Goal: Use online tool/utility: Utilize a website feature to perform a specific function

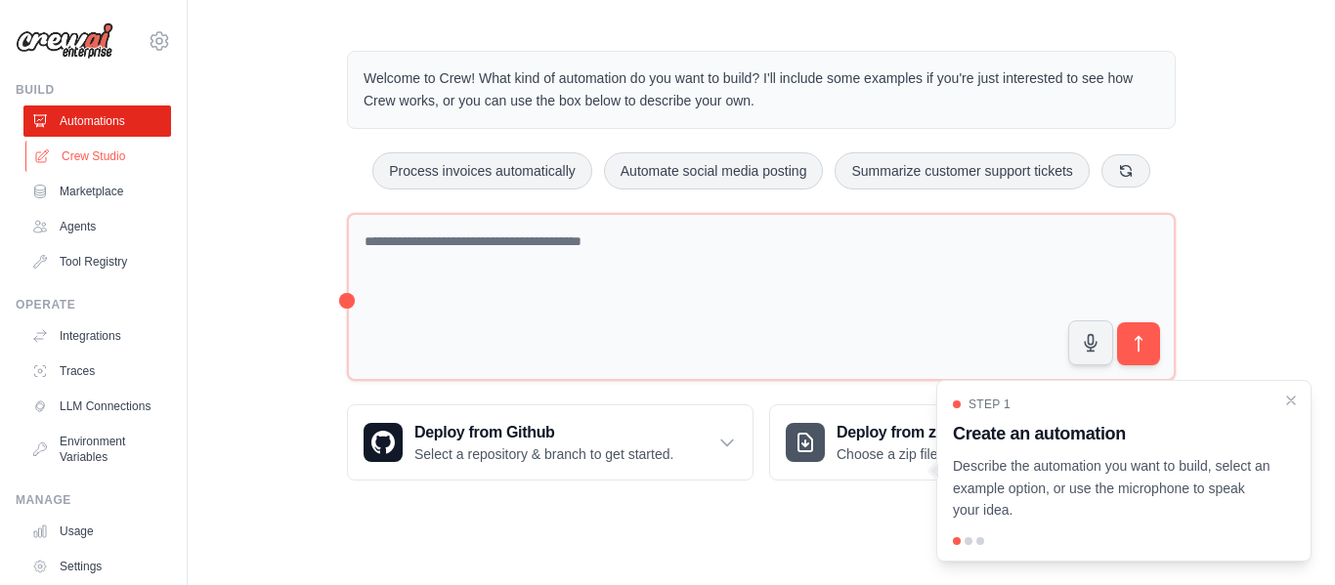
click at [127, 159] on link "Crew Studio" at bounding box center [99, 156] width 148 height 31
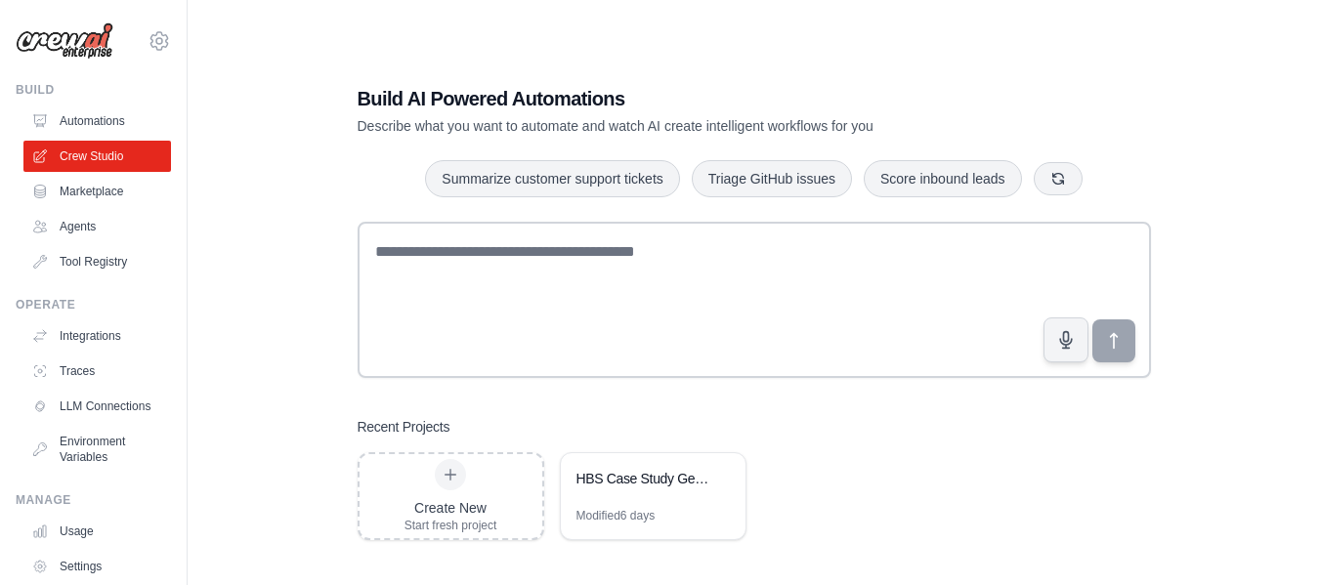
scroll to position [39, 0]
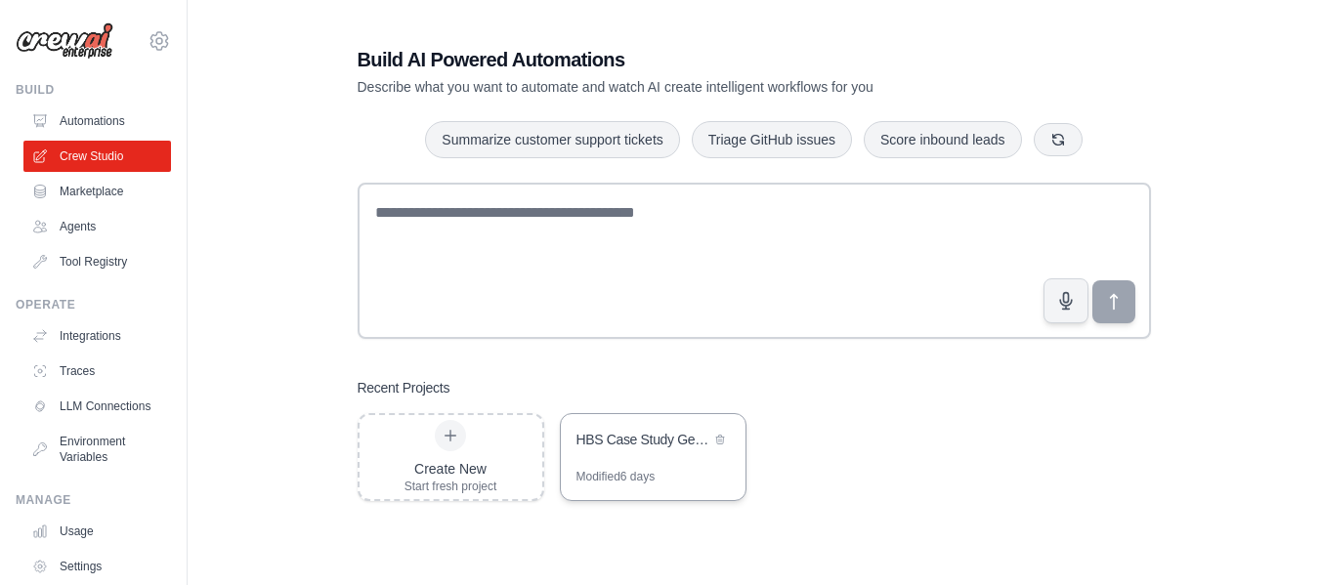
click at [572, 450] on div "HBS Case Study Generator" at bounding box center [653, 441] width 185 height 55
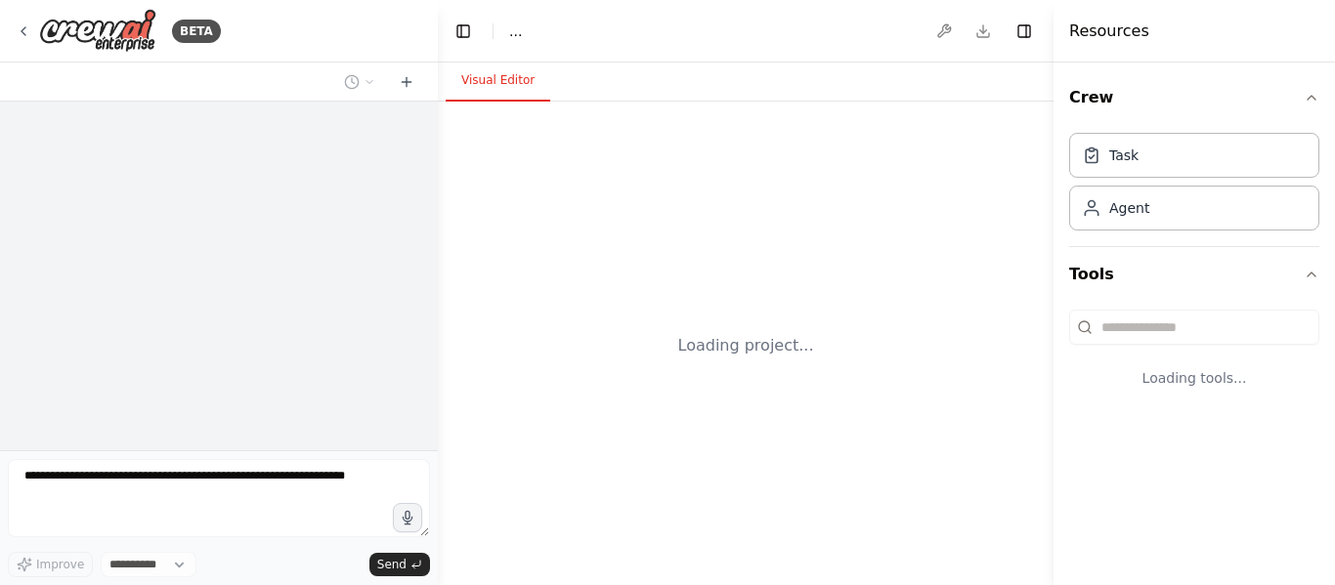
select select "****"
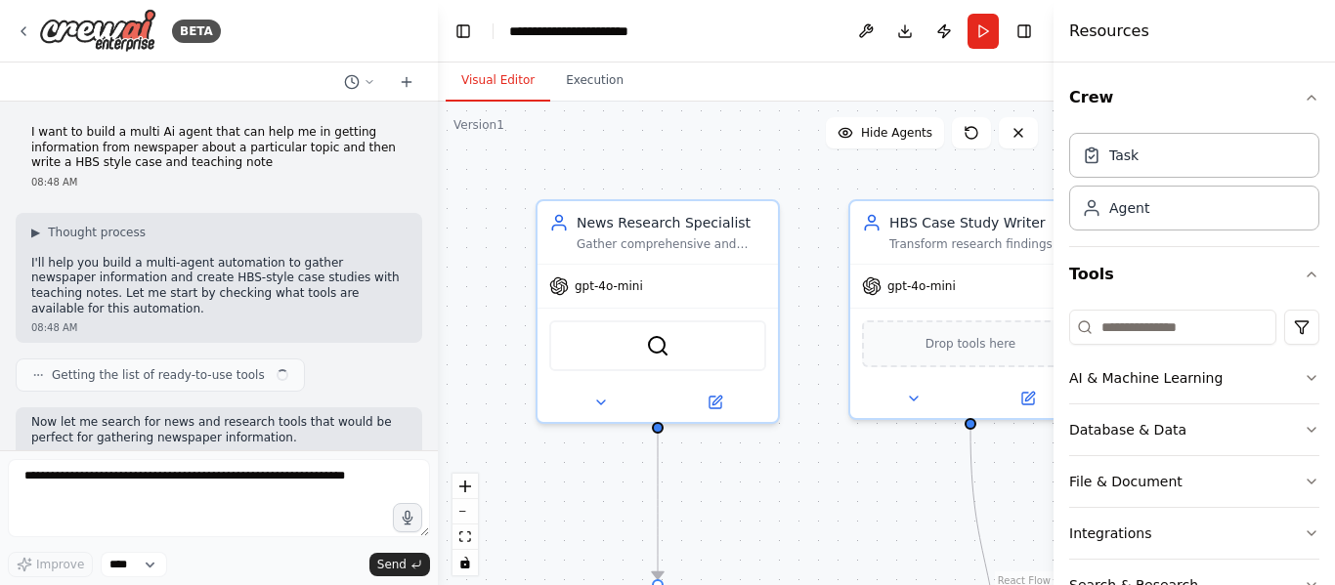
scroll to position [1662, 0]
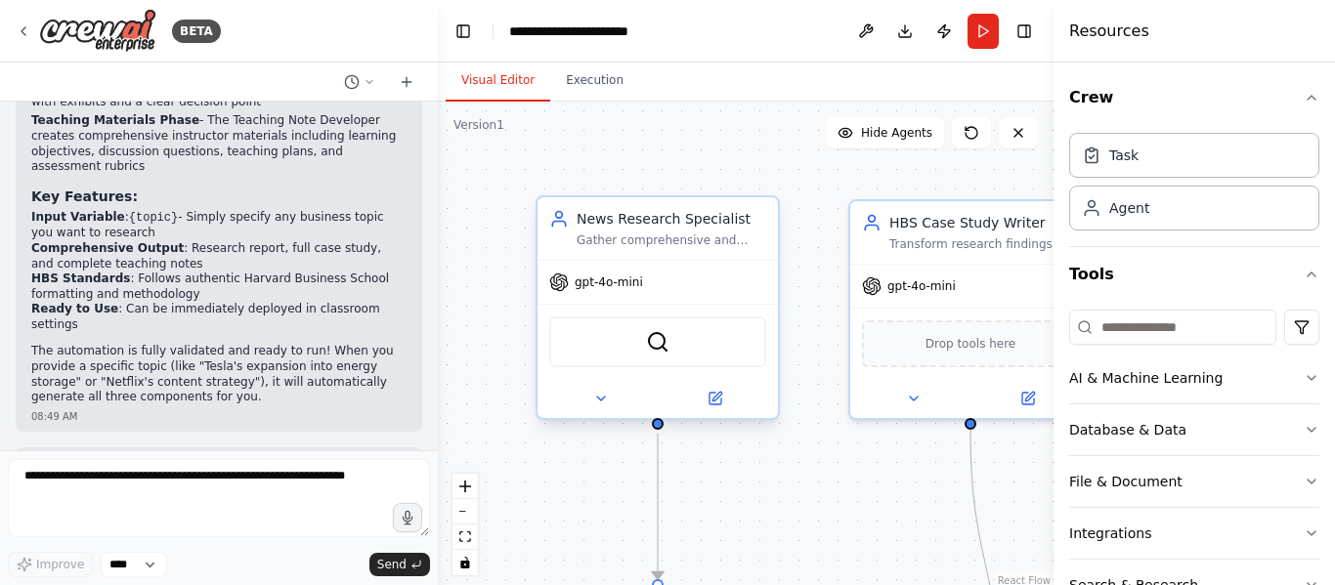
click at [714, 262] on div "gpt-4o-mini" at bounding box center [657, 282] width 240 height 43
click at [596, 410] on div at bounding box center [657, 398] width 240 height 39
click at [607, 423] on div "News Research Specialist Gather comprehensive and current information from news…" at bounding box center [657, 311] width 244 height 225
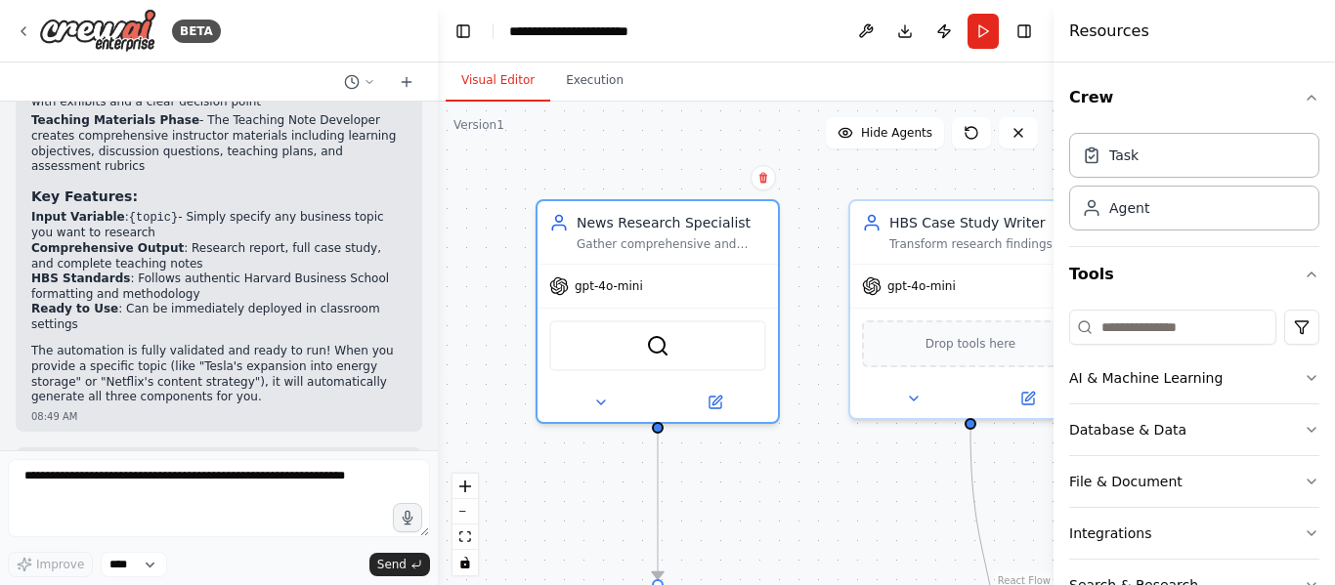
click at [712, 424] on div ".deletable-edge-delete-btn { width: 20px; height: 20px; border: 0px solid #ffff…" at bounding box center [746, 346] width 616 height 489
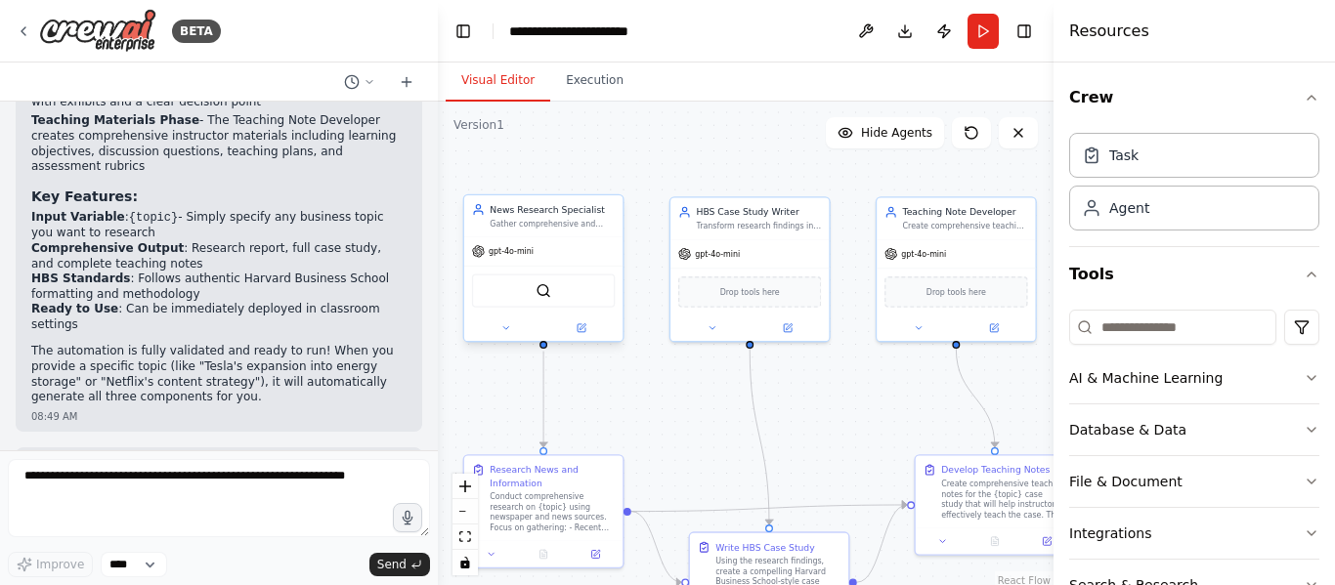
click at [476, 231] on div "News Research Specialist Gather comprehensive and current information from news…" at bounding box center [543, 215] width 158 height 41
click at [477, 231] on div "News Research Specialist Gather comprehensive and current information from news…" at bounding box center [543, 215] width 158 height 41
click at [549, 293] on img at bounding box center [543, 291] width 16 height 16
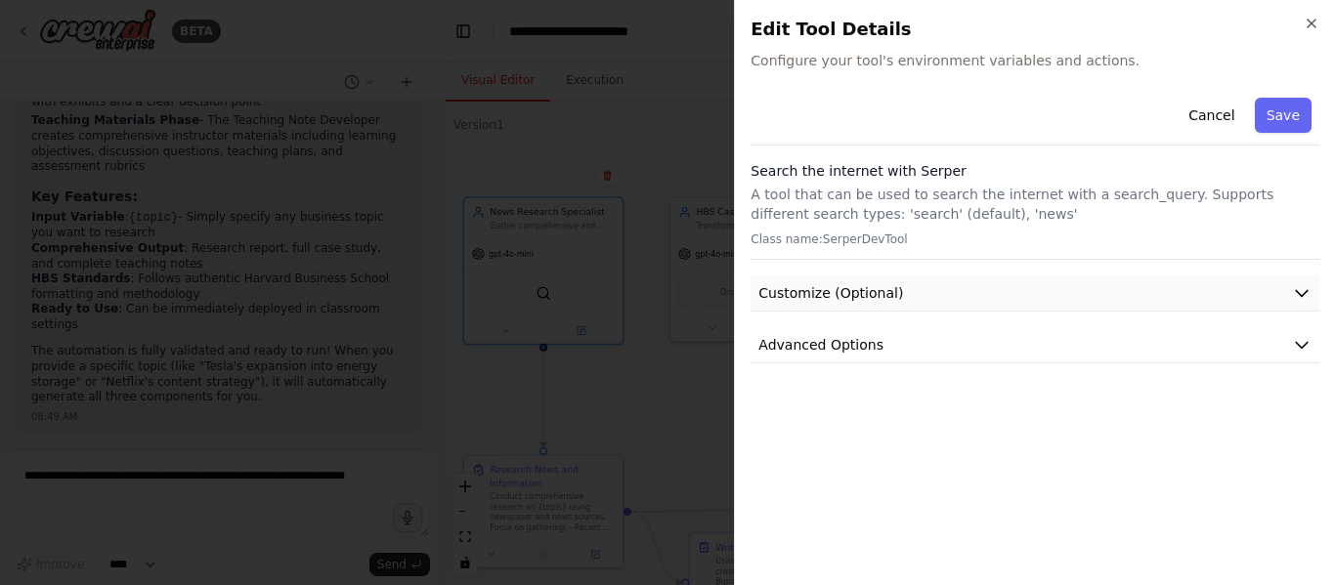
click at [890, 306] on button "Customize (Optional)" at bounding box center [1034, 294] width 569 height 36
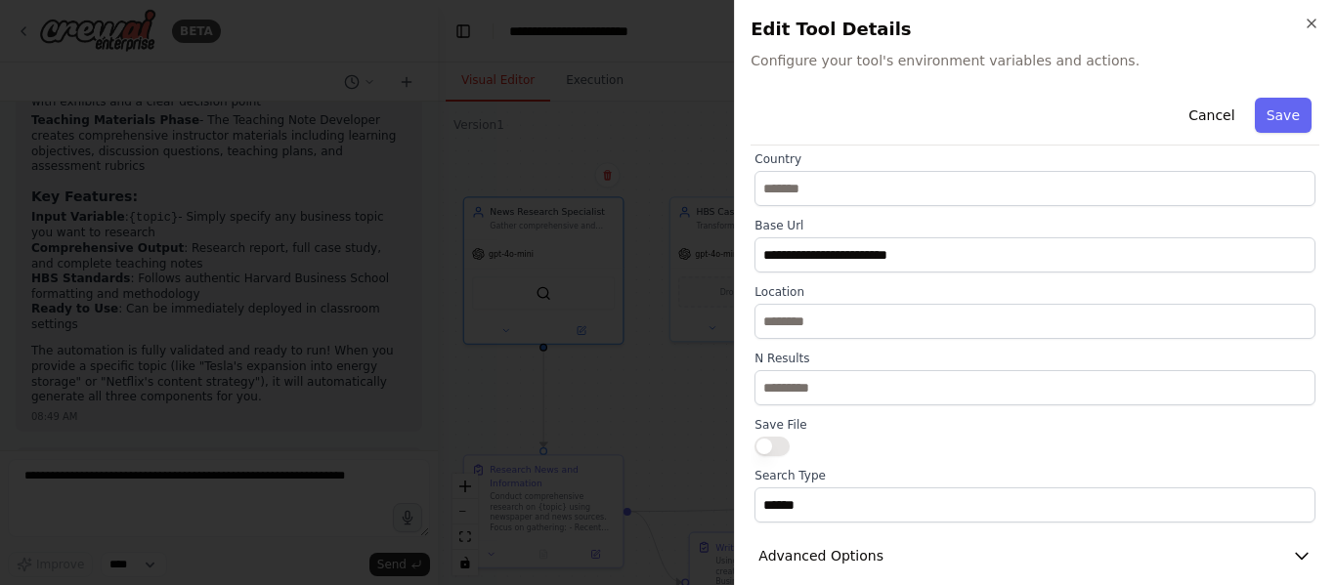
scroll to position [263, 0]
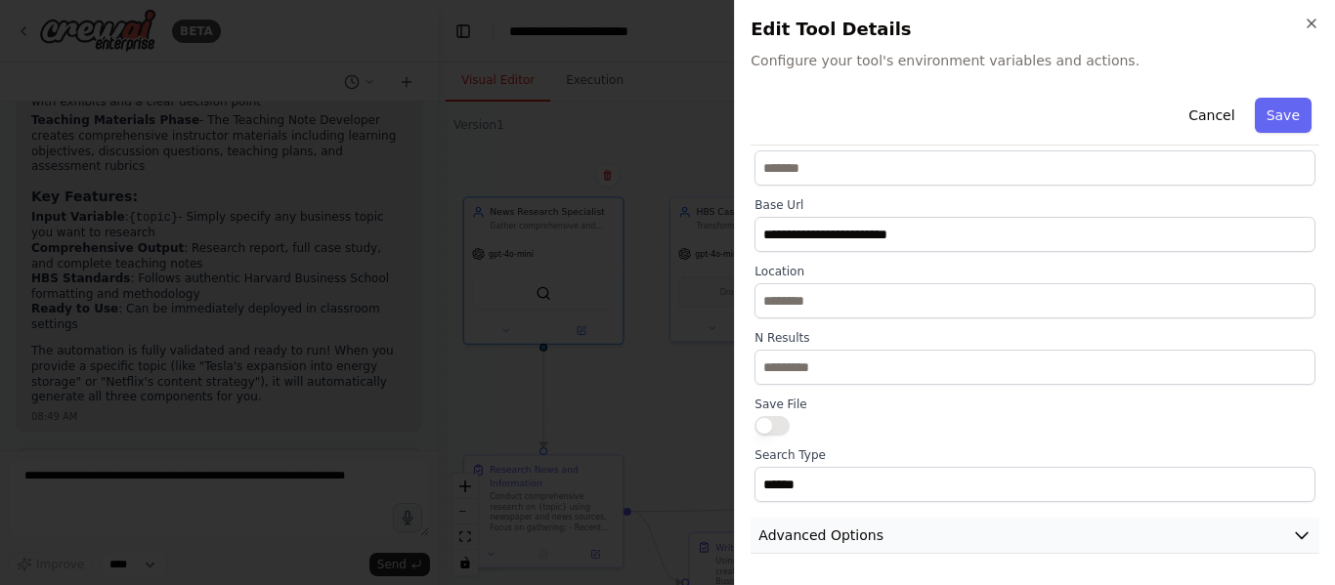
click at [823, 536] on span "Advanced Options" at bounding box center [820, 536] width 125 height 20
click at [853, 531] on span "Advanced Options" at bounding box center [820, 536] width 125 height 20
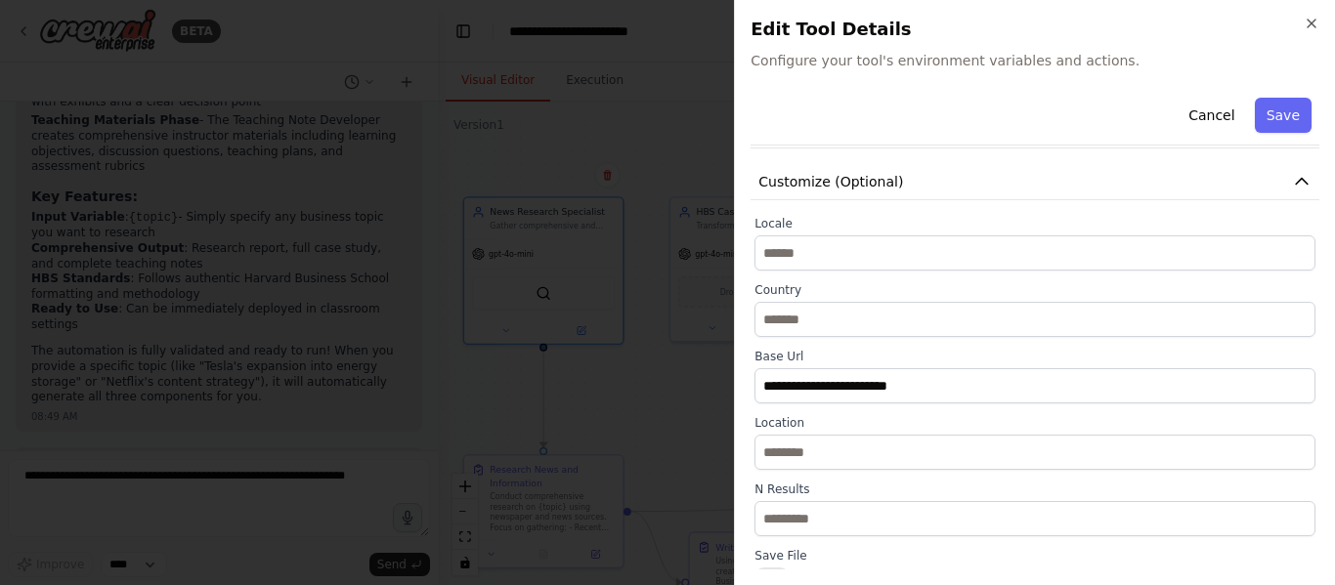
scroll to position [0, 0]
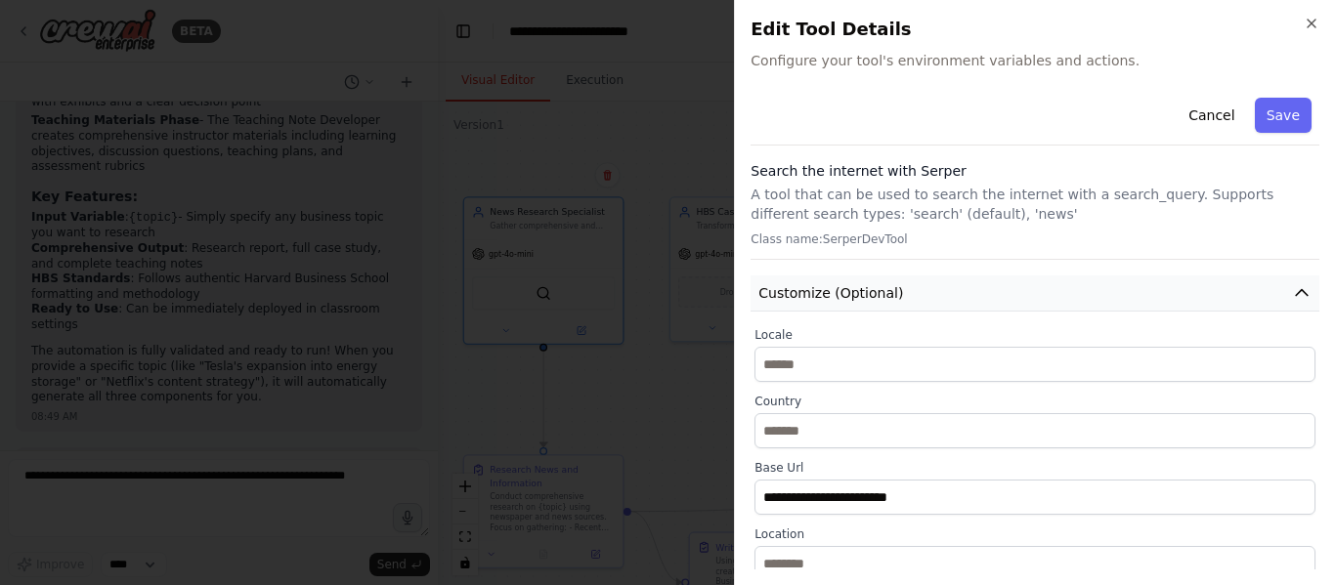
click at [898, 295] on button "Customize (Optional)" at bounding box center [1034, 294] width 569 height 36
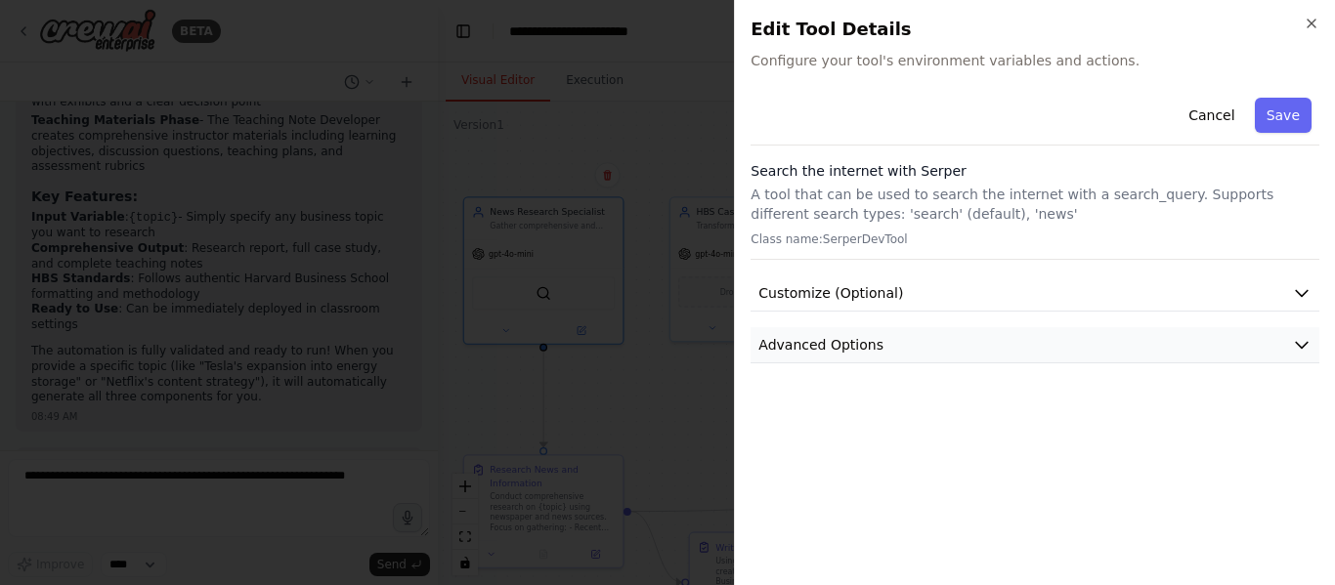
click at [868, 340] on span "Advanced Options" at bounding box center [820, 345] width 125 height 20
